Goal: Find specific page/section: Find specific page/section

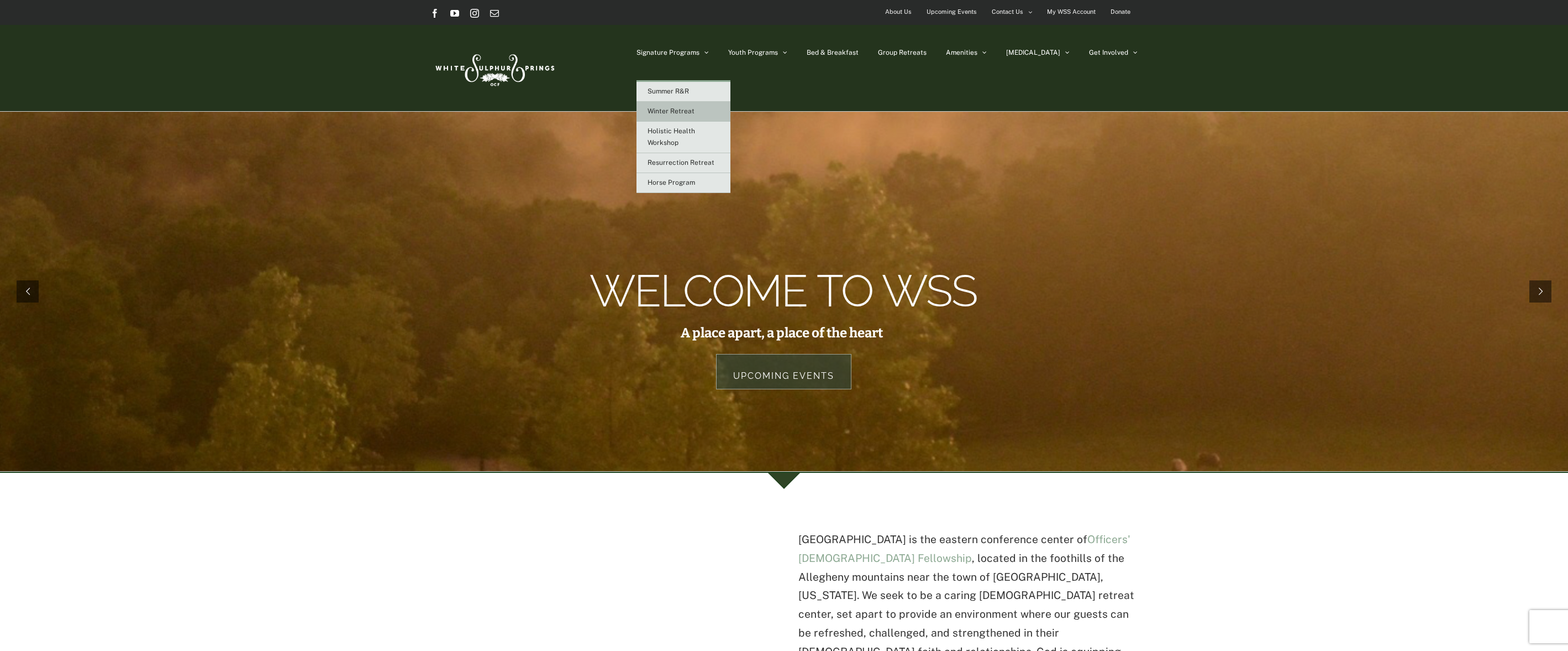
click at [703, 106] on link "Winter Retreat" at bounding box center [683, 111] width 94 height 19
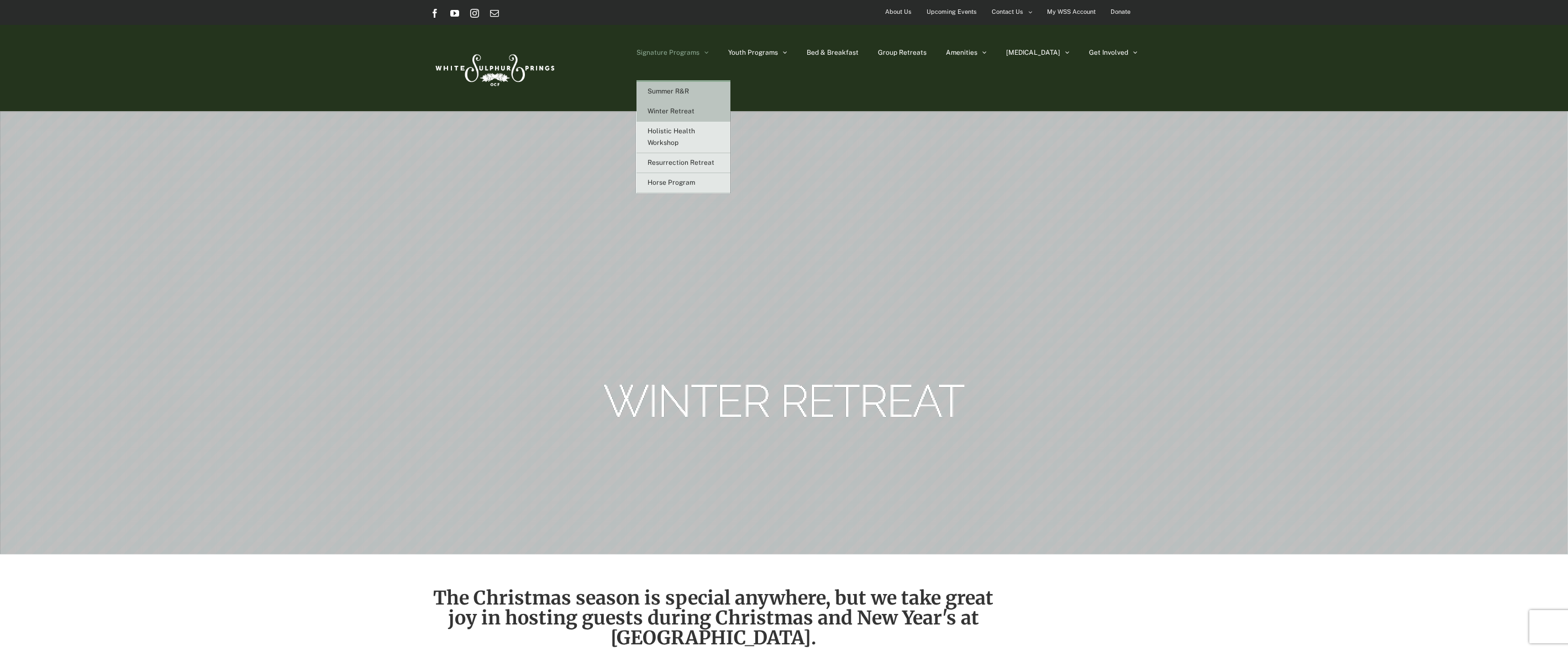
click at [706, 86] on link "Summer R&R" at bounding box center [683, 92] width 94 height 19
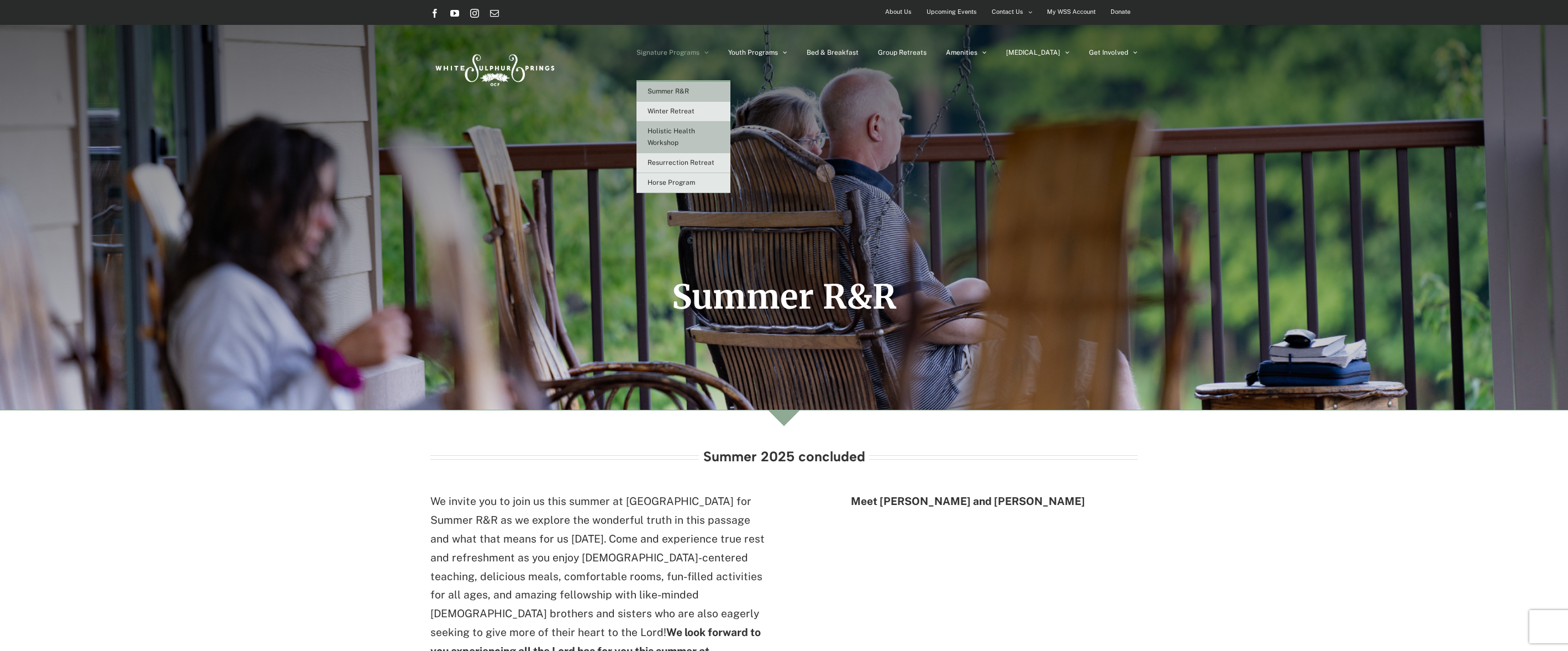
click at [695, 138] on span "Holistic Health Workshop" at bounding box center [671, 136] width 47 height 19
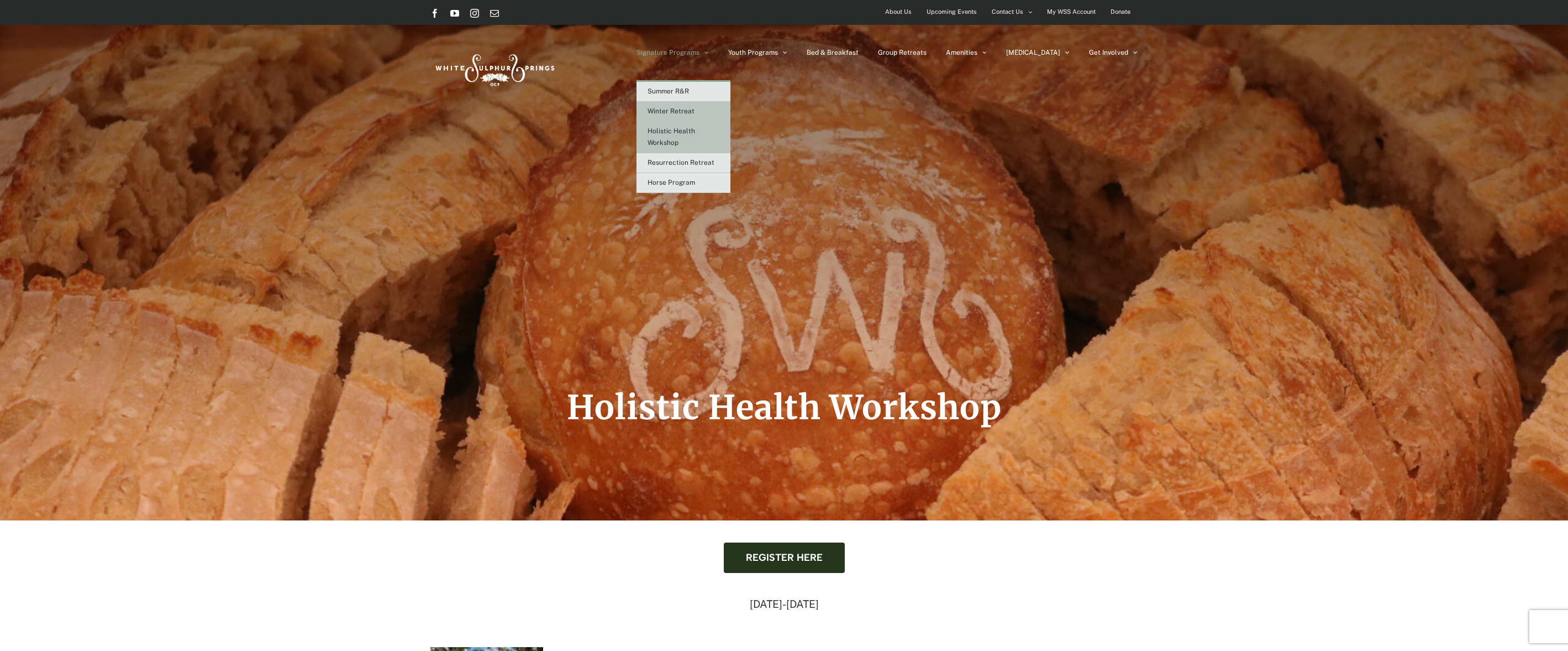
click at [695, 112] on span "Winter Retreat" at bounding box center [670, 111] width 47 height 8
